Goal: Information Seeking & Learning: Learn about a topic

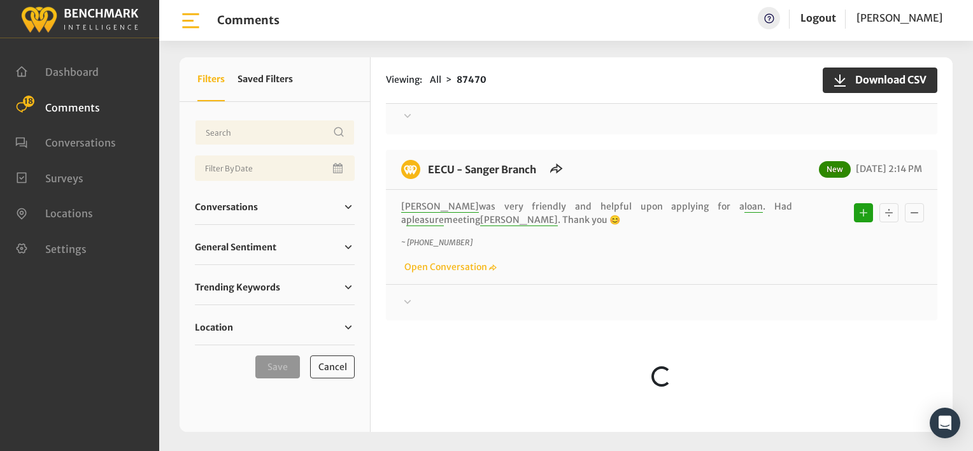
scroll to position [673, 0]
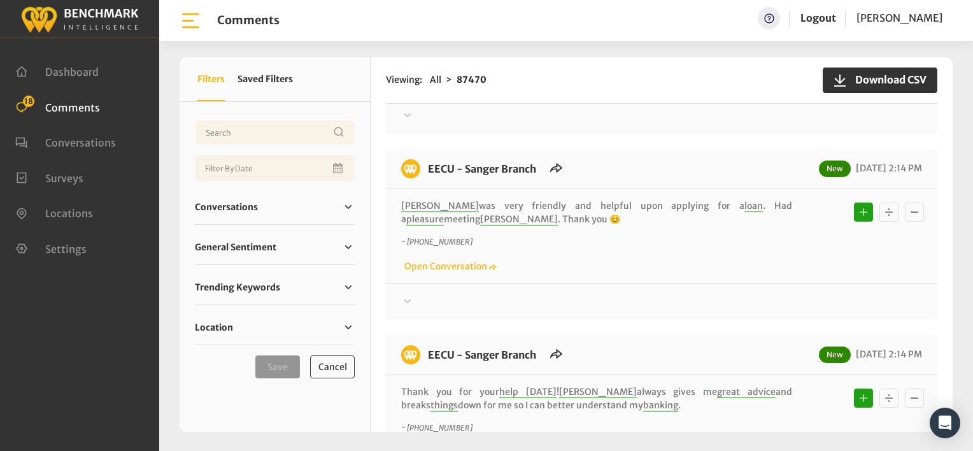
click at [621, 133] on div "EECU - Clinton Way 08/19/2025 2:58 PM Christina ~ +15593756920 Open Conversation" at bounding box center [661, 347] width 551 height 1803
click at [558, 102] on div "Viewing: All 87470 Download CSV" at bounding box center [661, 80] width 551 height 46
